Goal: Task Accomplishment & Management: Manage account settings

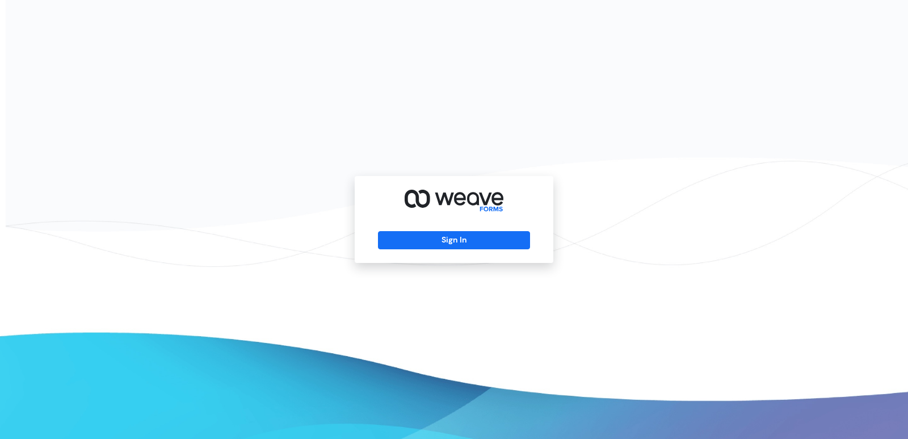
drag, startPoint x: 904, startPoint y: 1, endPoint x: 456, endPoint y: 230, distance: 503.4
click at [456, 230] on div "Sign In" at bounding box center [454, 219] width 199 height 87
click at [459, 233] on button "Sign In" at bounding box center [453, 240] width 151 height 18
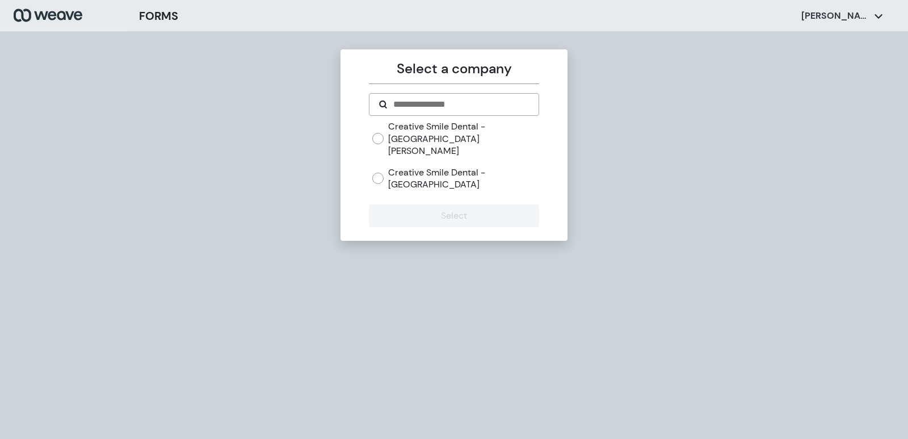
click at [452, 131] on label "Creative Smile Dental - San Lorenzo" at bounding box center [463, 138] width 150 height 37
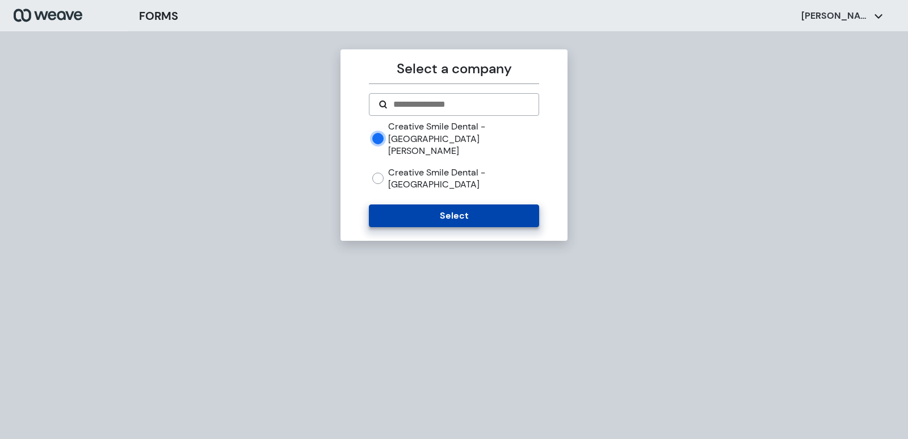
click at [442, 204] on button "Select" at bounding box center [454, 215] width 170 height 23
